Goal: Task Accomplishment & Management: Use online tool/utility

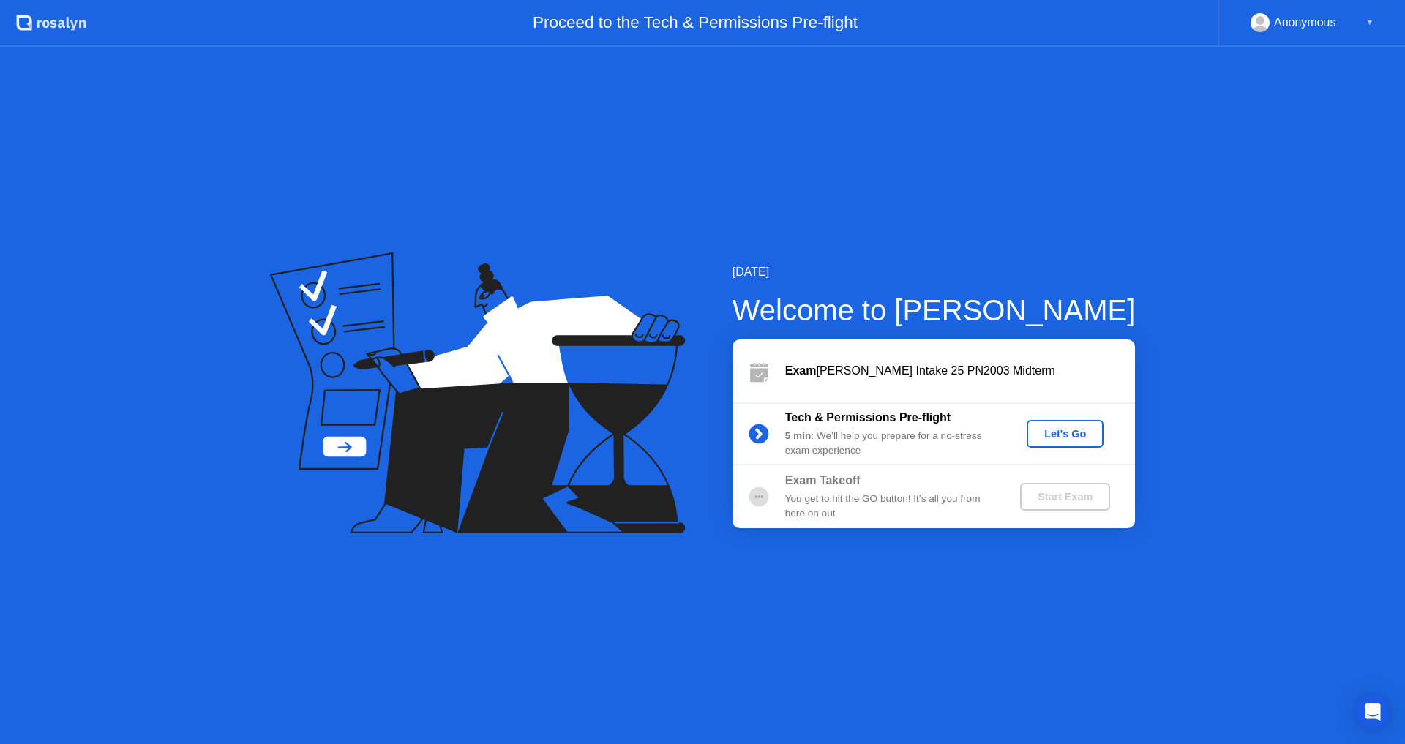
click at [1059, 438] on div "Let's Go" at bounding box center [1065, 434] width 65 height 12
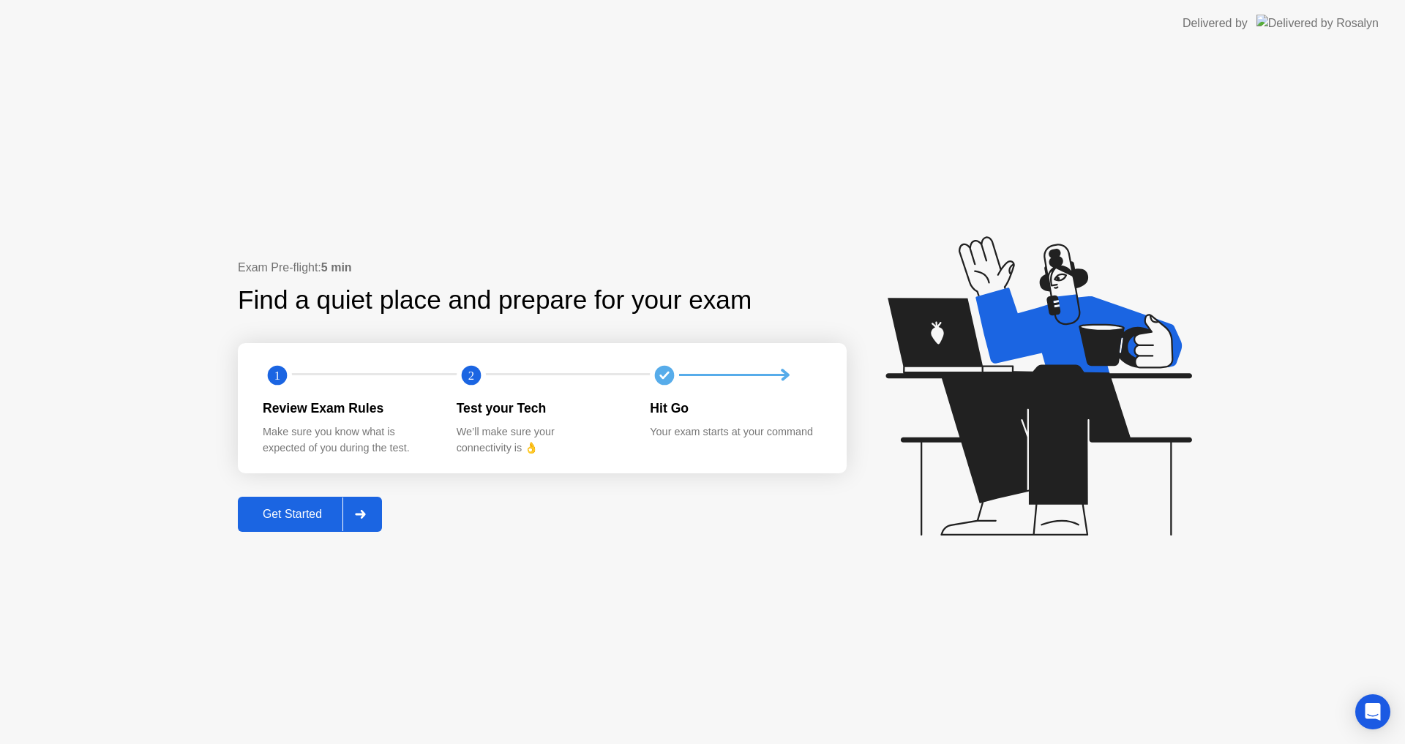
click at [253, 509] on div "Get Started" at bounding box center [292, 514] width 100 height 13
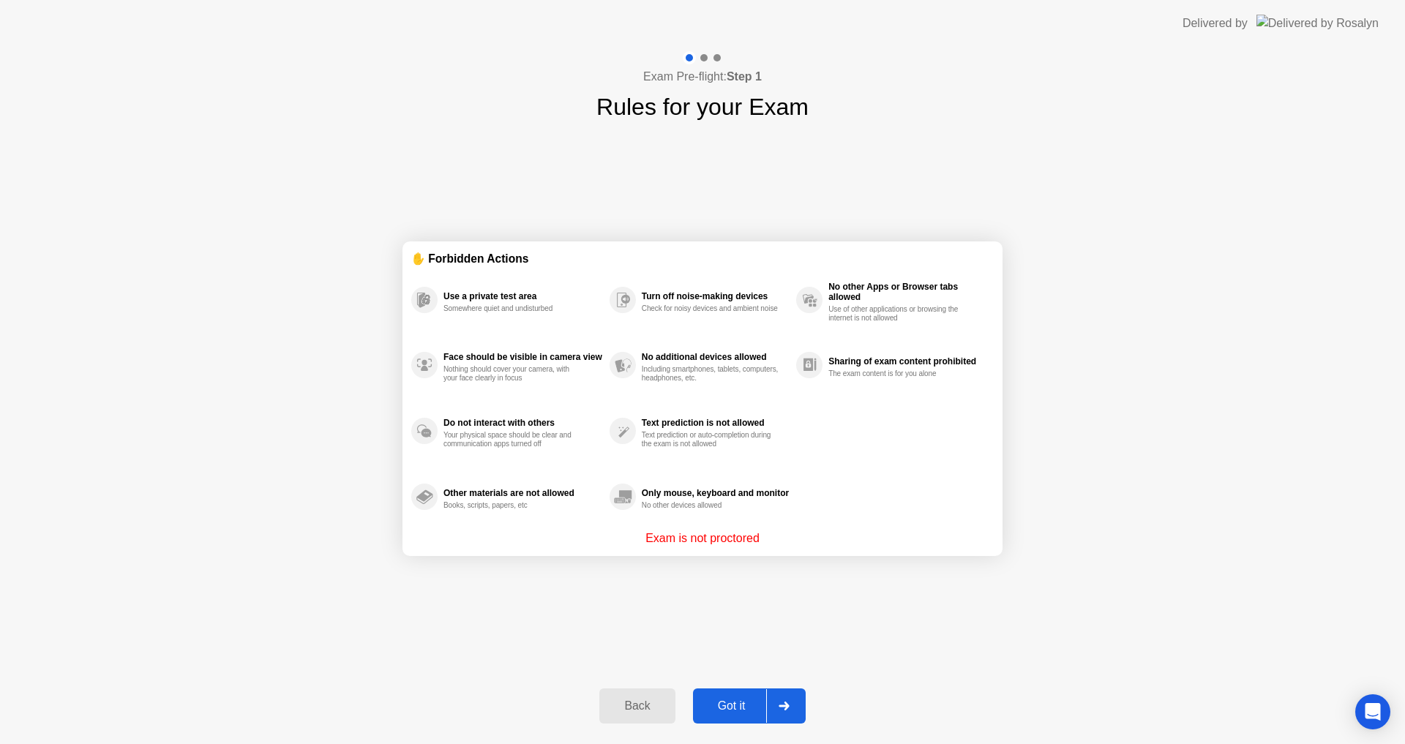
click at [742, 706] on div "Got it" at bounding box center [732, 706] width 69 height 13
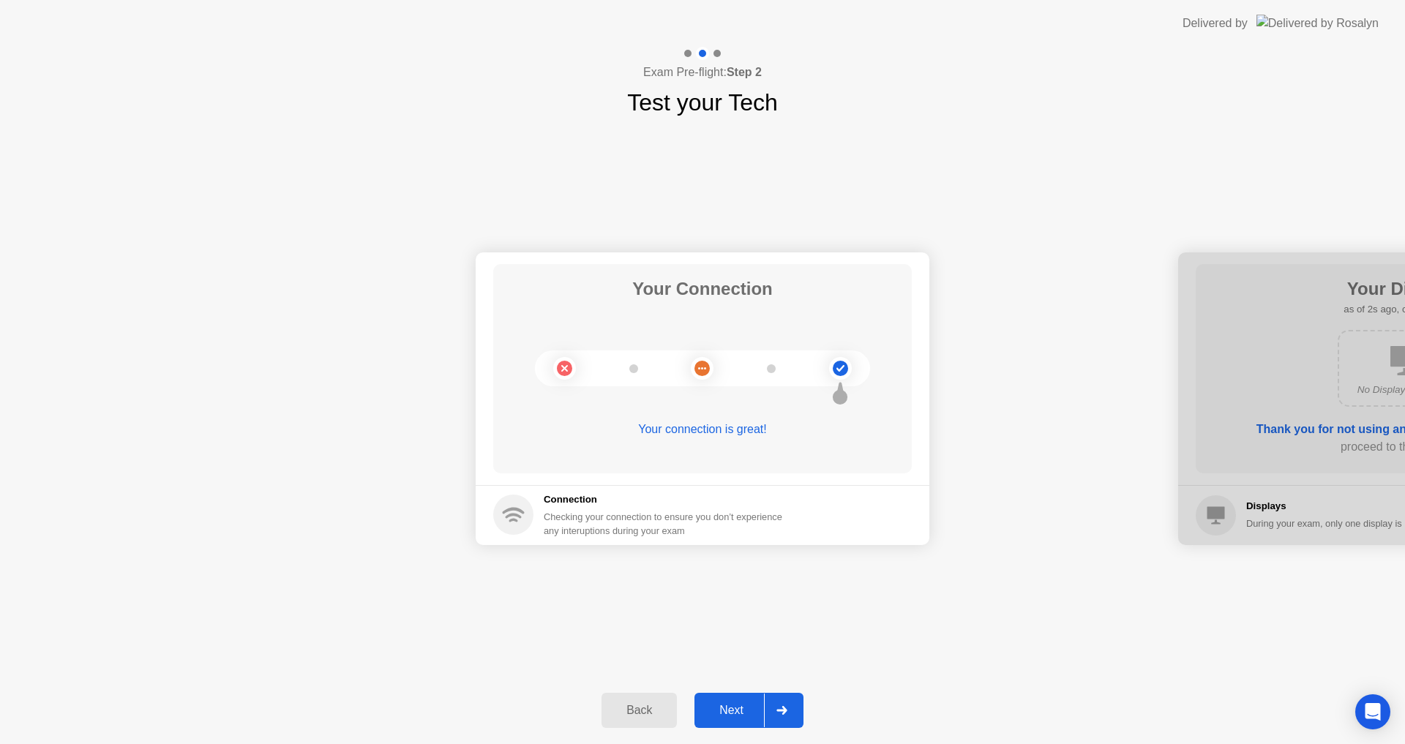
click at [721, 698] on button "Next" at bounding box center [749, 710] width 109 height 35
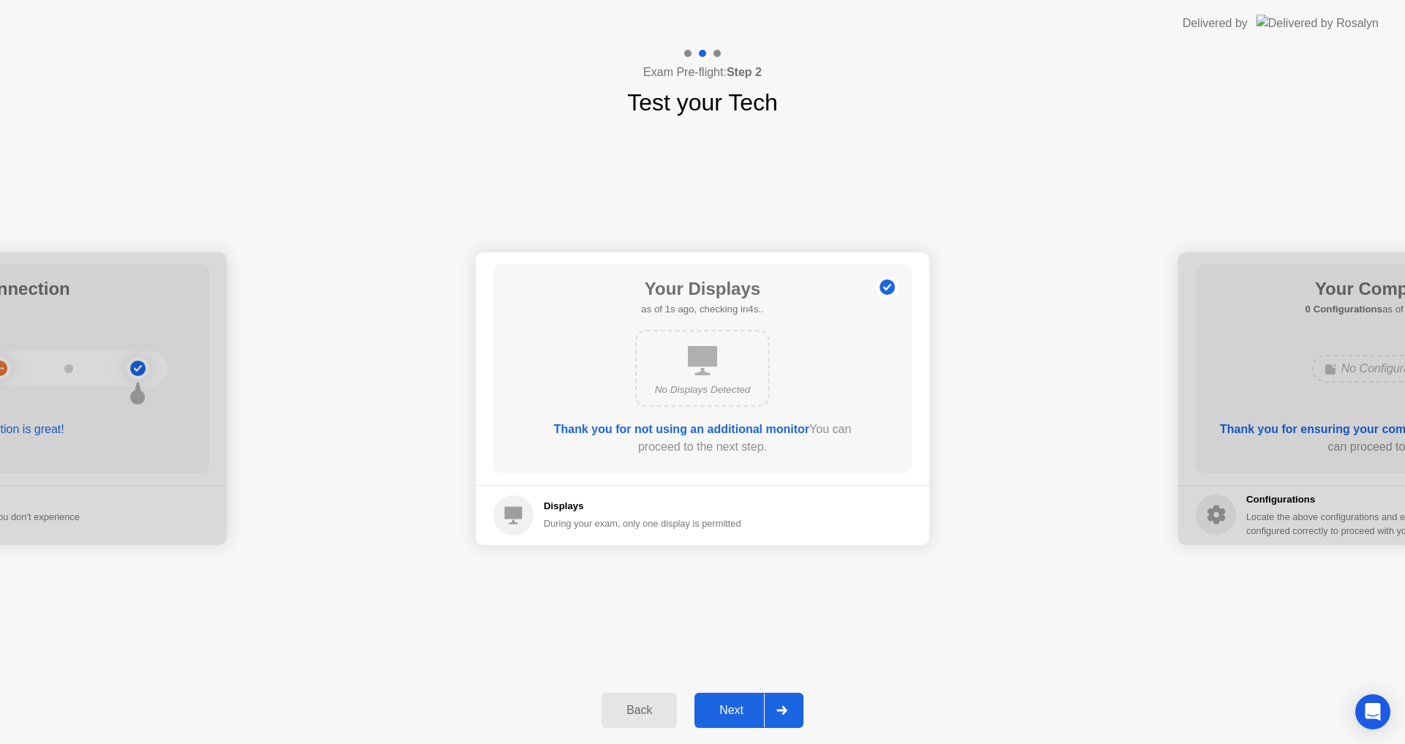
click at [721, 698] on button "Next" at bounding box center [749, 710] width 109 height 35
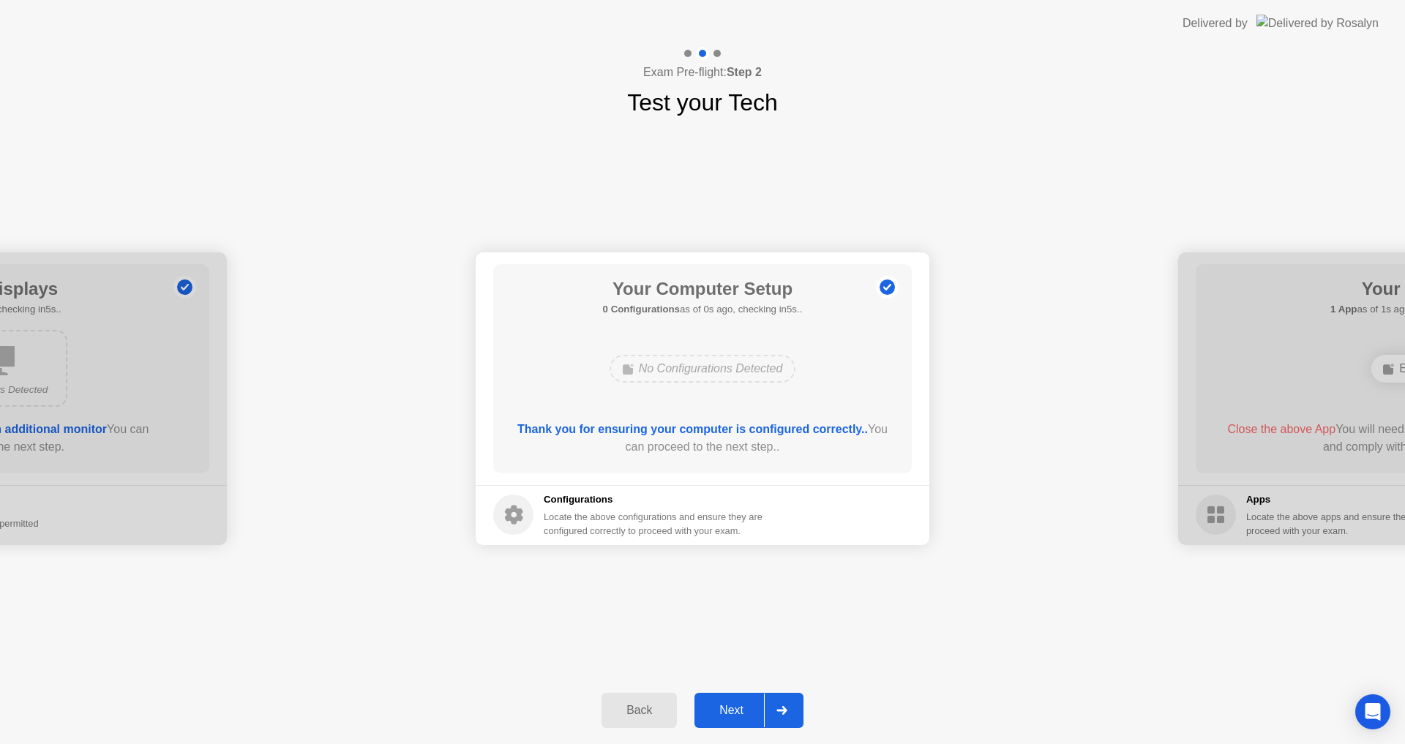
click at [721, 698] on button "Next" at bounding box center [749, 710] width 109 height 35
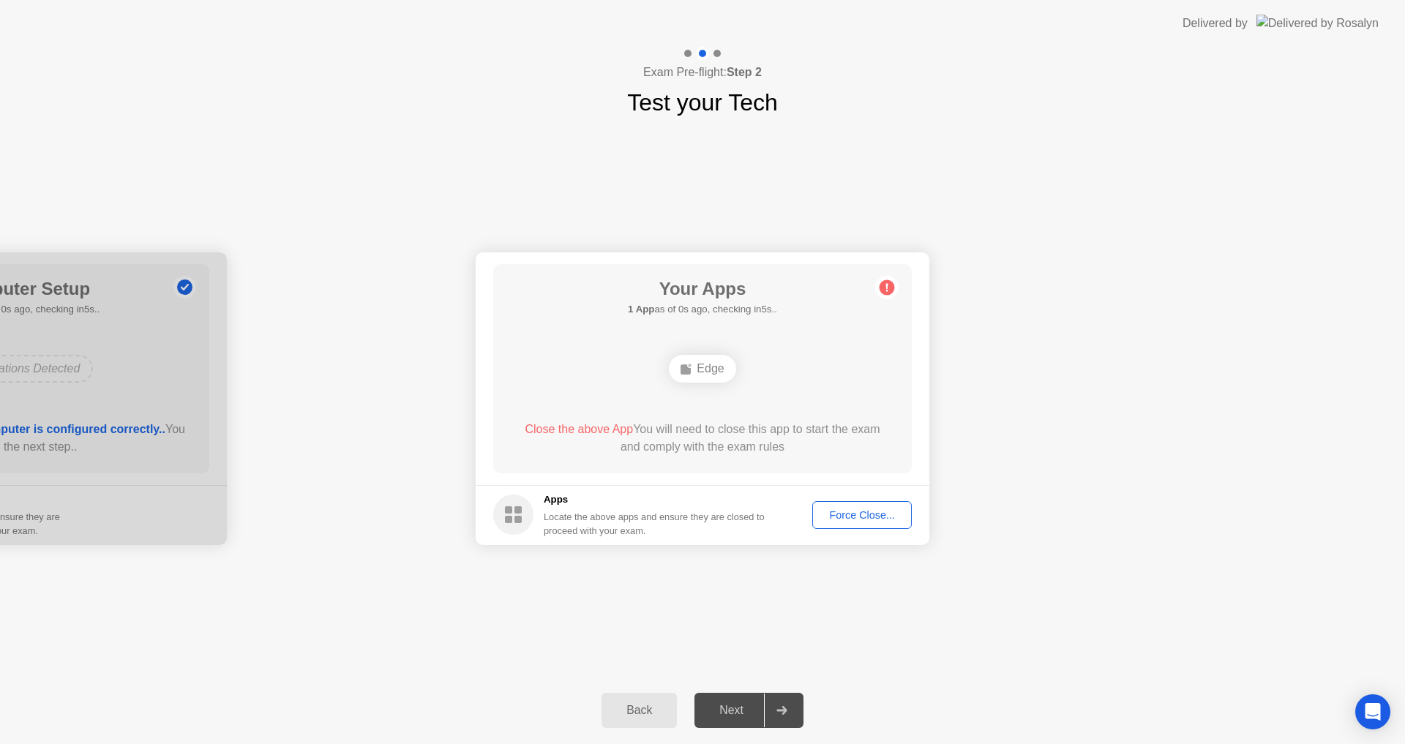
click at [829, 515] on div "Force Close..." at bounding box center [862, 515] width 89 height 12
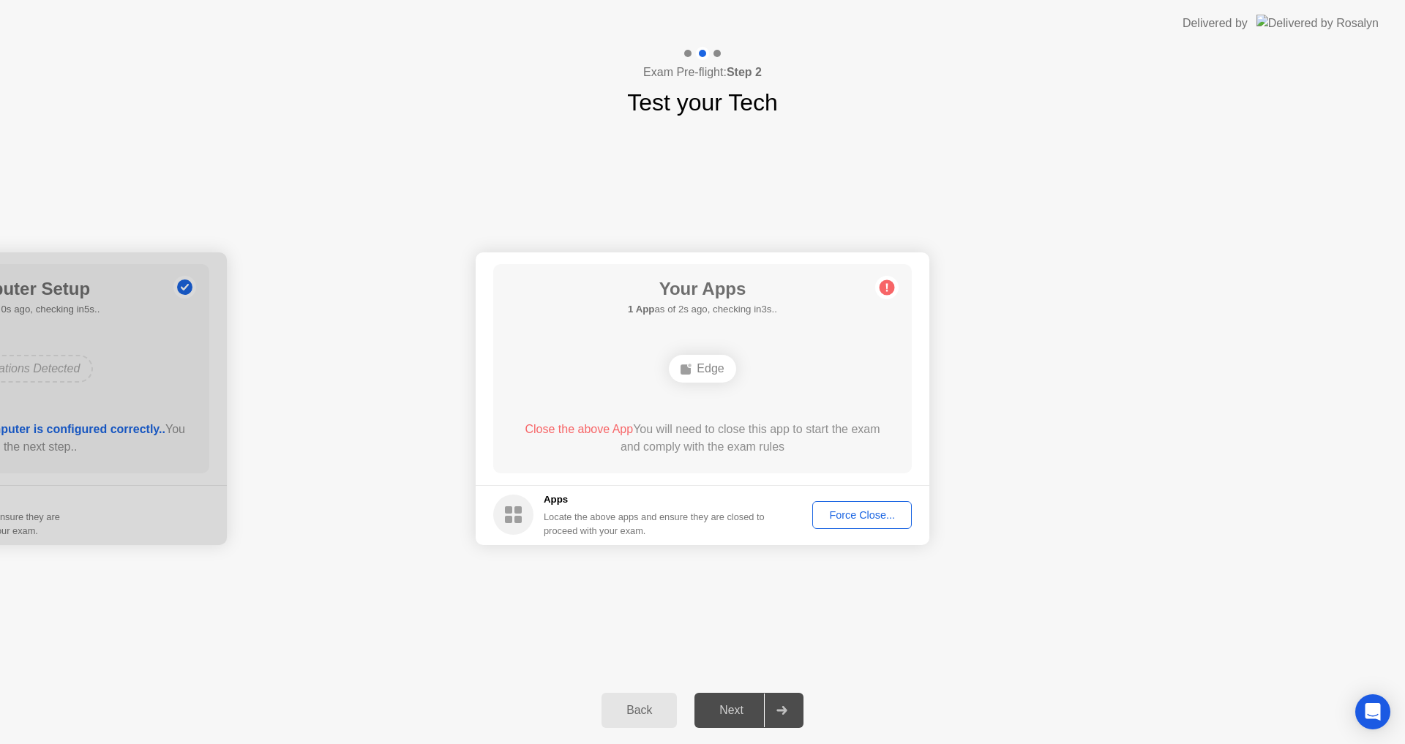
click at [852, 519] on div "Force Close..." at bounding box center [862, 515] width 89 height 12
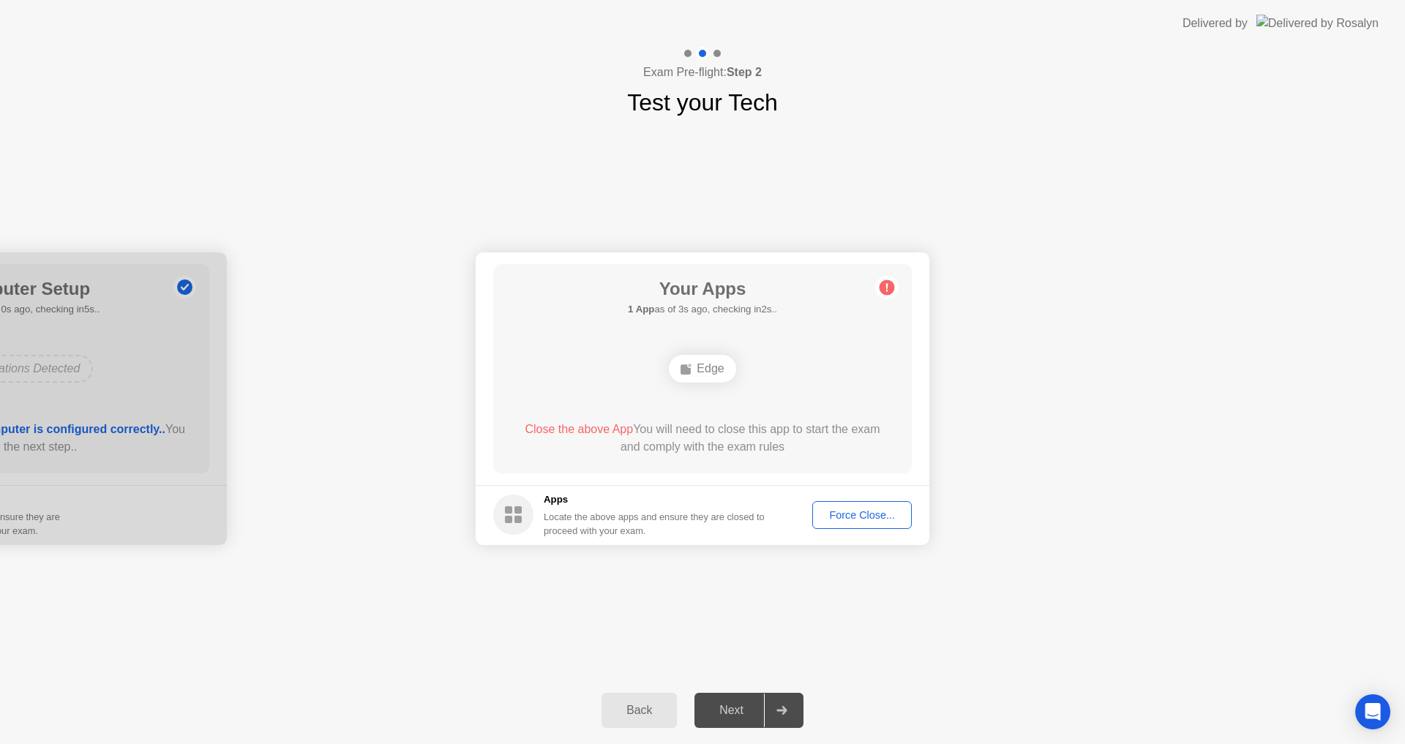
click at [727, 380] on div "Edge" at bounding box center [702, 369] width 67 height 28
click at [759, 416] on div "Your Apps Searching for disallowed apps... Edge Close the above App You will ne…" at bounding box center [702, 368] width 419 height 209
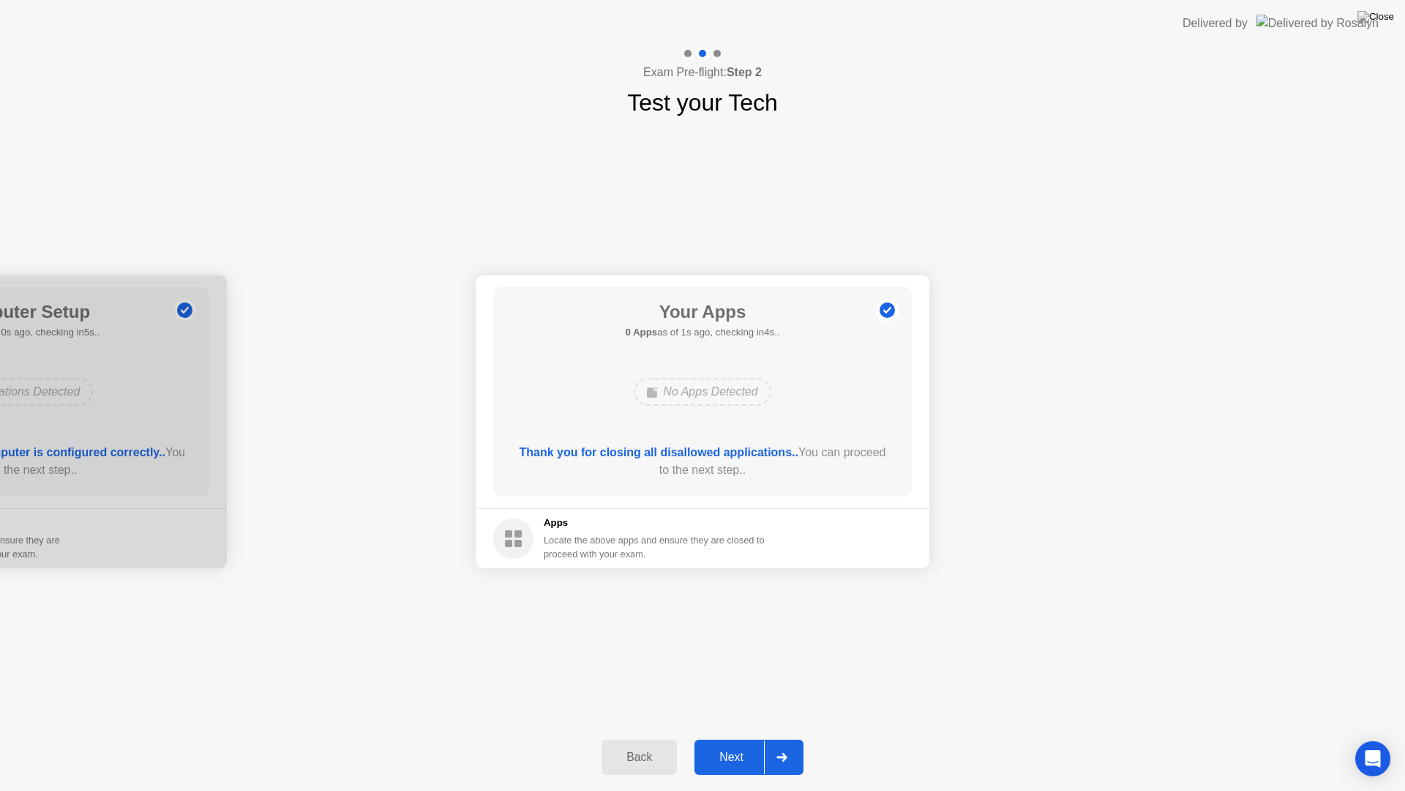
click at [715, 744] on div "Next" at bounding box center [731, 756] width 65 height 13
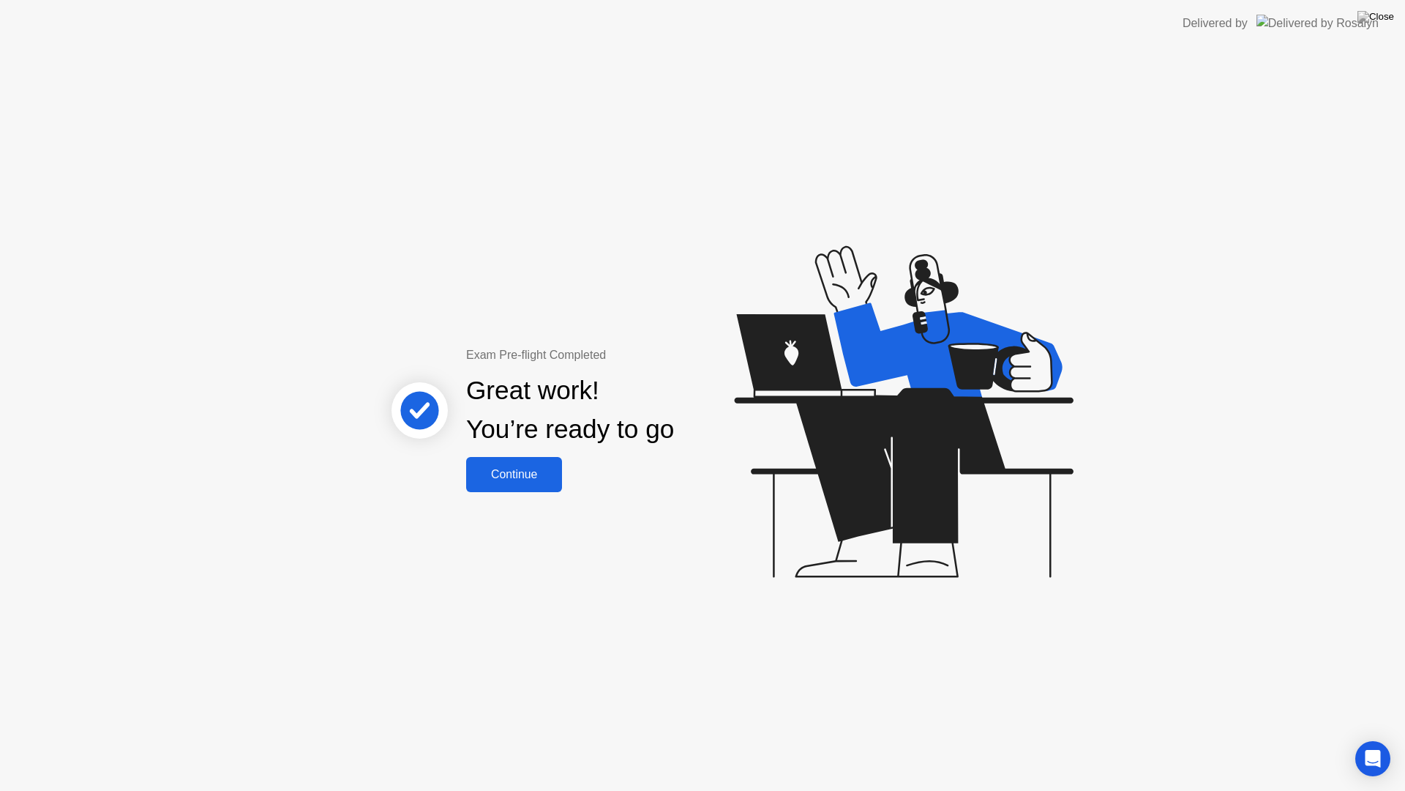
click at [544, 471] on div "Continue" at bounding box center [514, 474] width 87 height 13
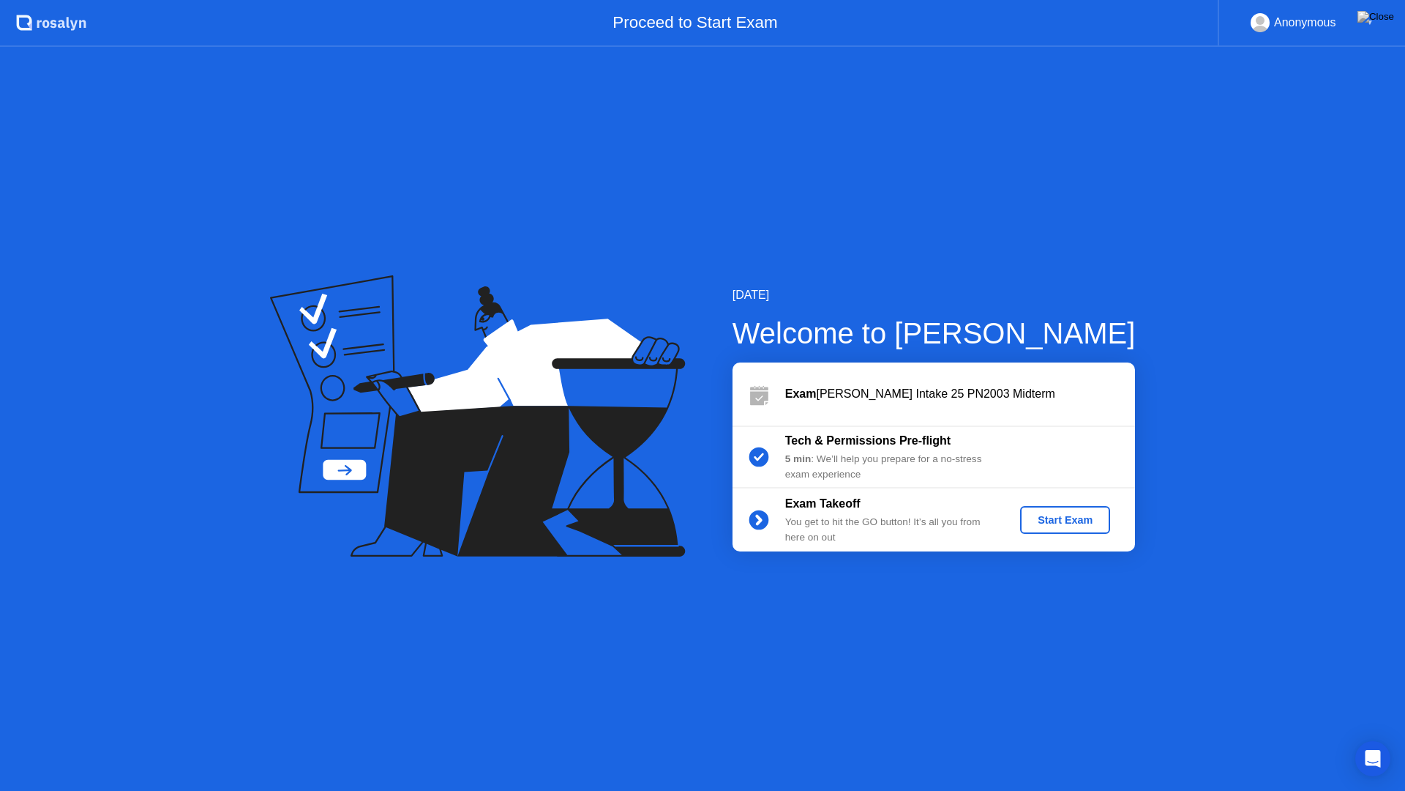
click at [1037, 523] on div "Start Exam" at bounding box center [1065, 520] width 78 height 12
